Goal: Navigation & Orientation: Find specific page/section

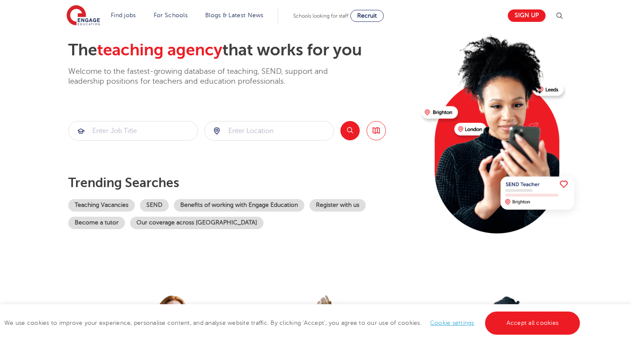
scroll to position [13, 0]
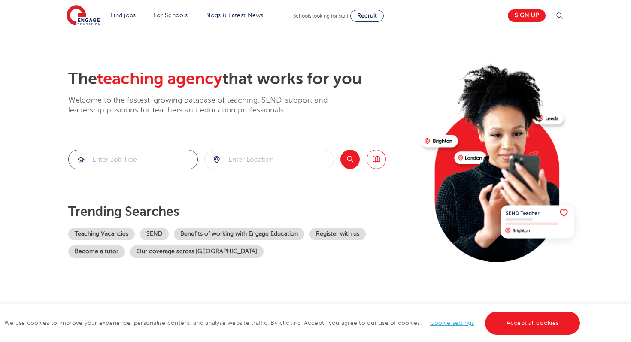
click at [155, 161] on input "search" at bounding box center [133, 159] width 129 height 19
click at [379, 159] on link "Browse all Jobs" at bounding box center [376, 159] width 19 height 19
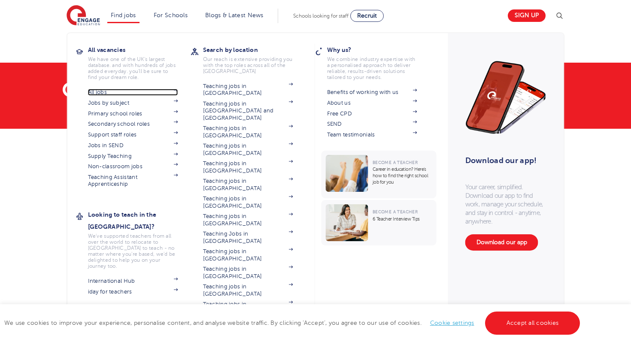
click at [101, 90] on link "All jobs" at bounding box center [133, 92] width 90 height 7
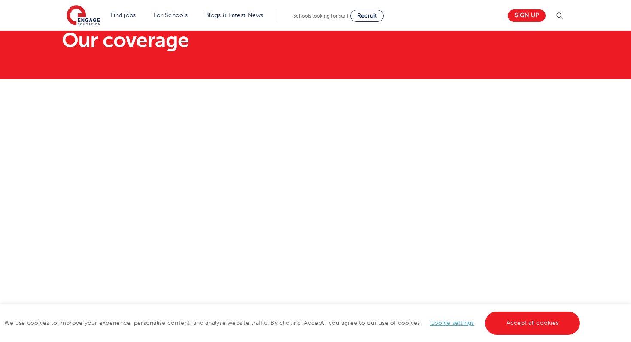
scroll to position [67, 0]
